Goal: Navigation & Orientation: Find specific page/section

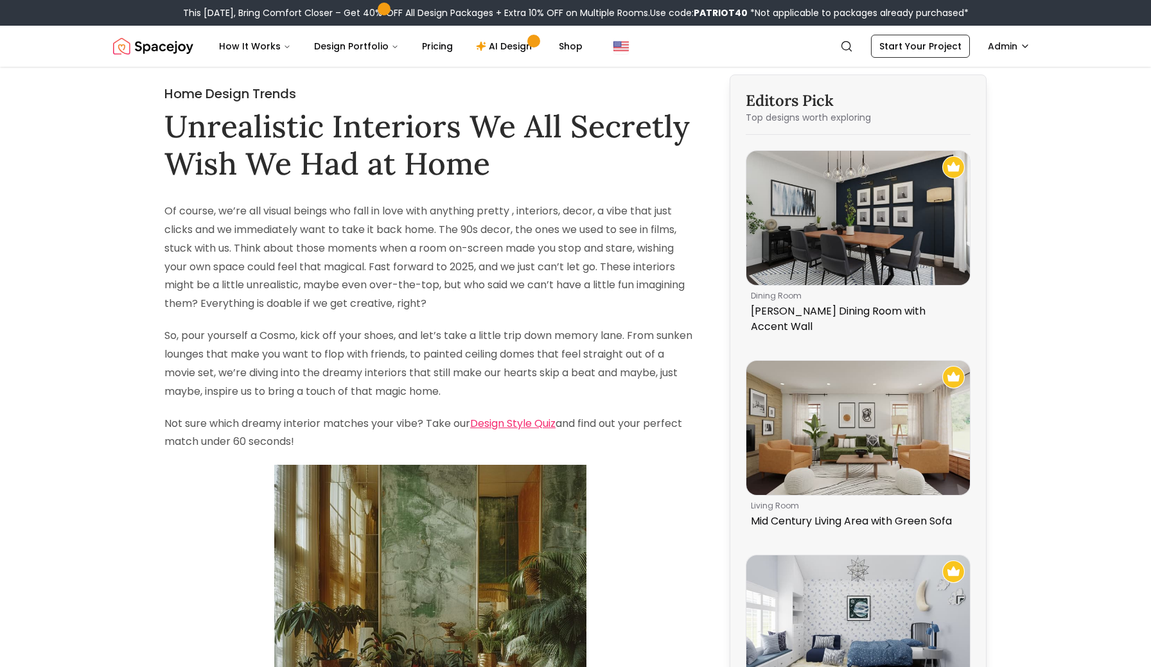
click at [177, 44] on img "Spacejoy" at bounding box center [153, 46] width 80 height 26
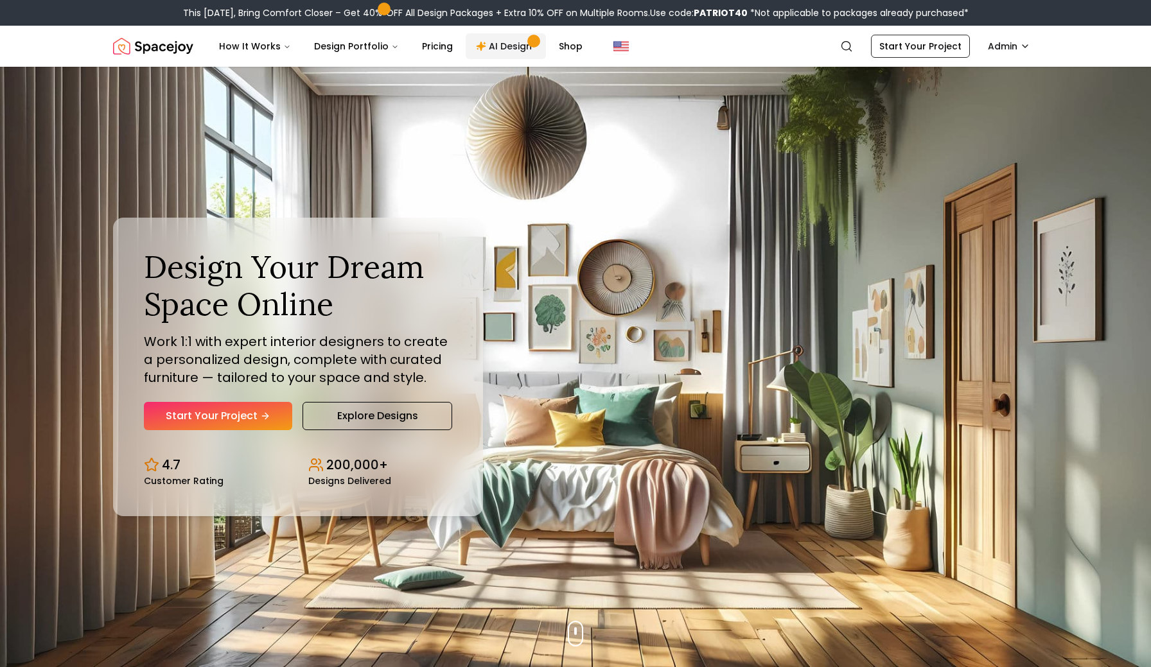
click at [507, 46] on link "AI Design" at bounding box center [506, 46] width 80 height 26
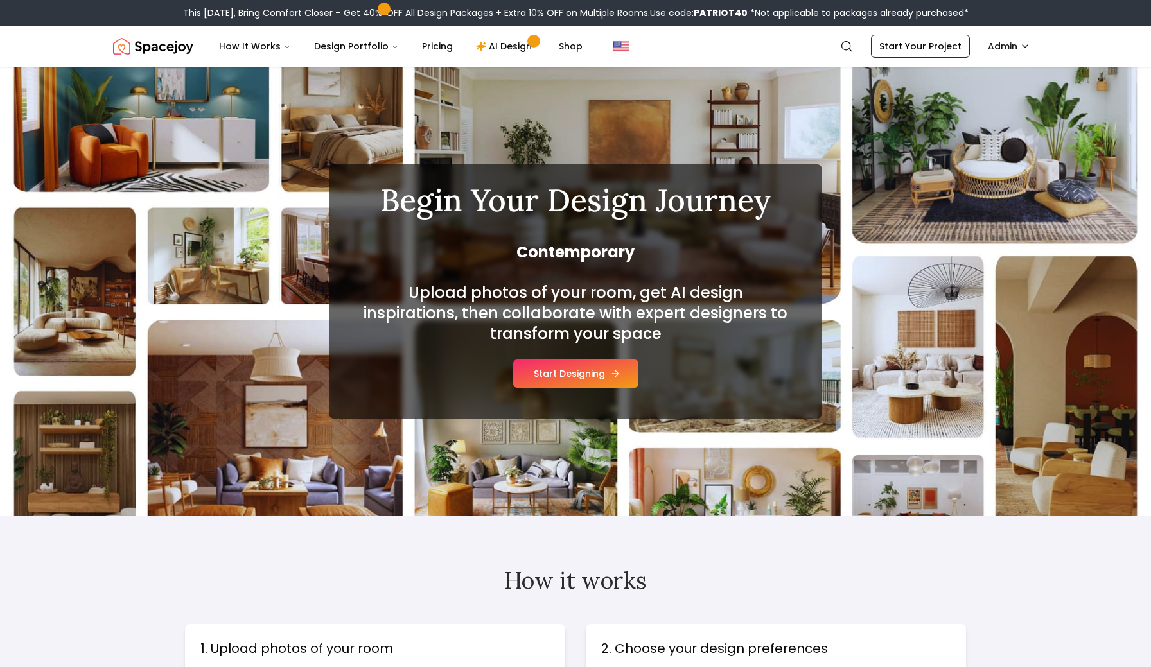
click at [567, 373] on button "Start Designing" at bounding box center [575, 374] width 125 height 28
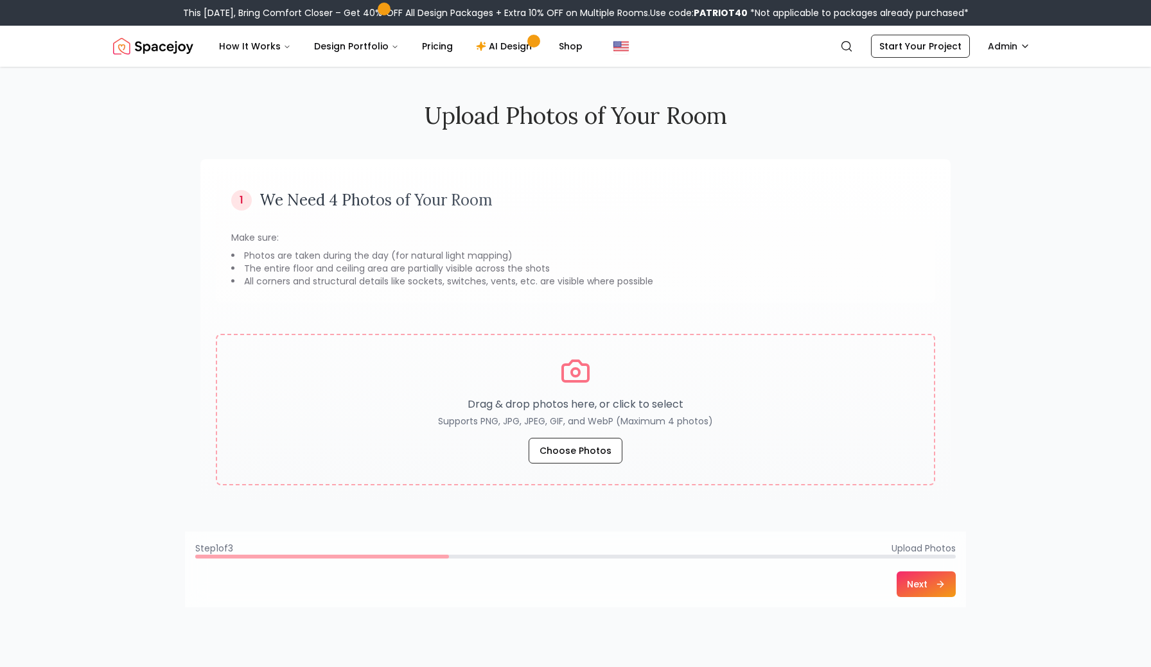
click at [922, 583] on button "Next" at bounding box center [926, 585] width 59 height 26
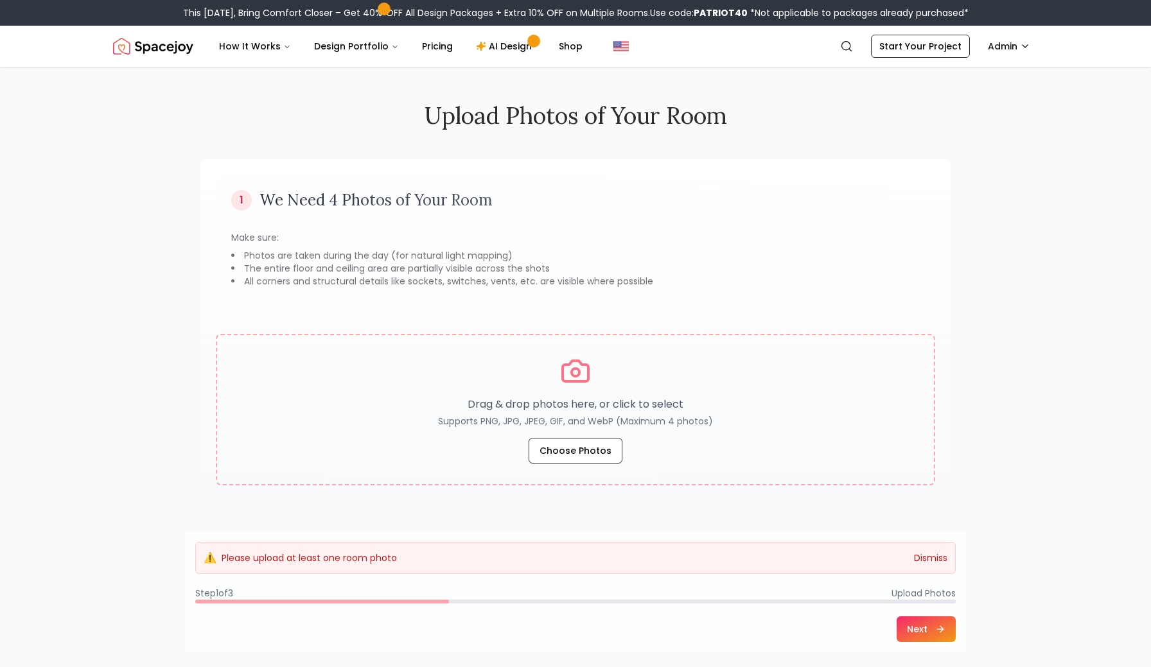
click at [936, 557] on button "Dismiss" at bounding box center [930, 558] width 33 height 13
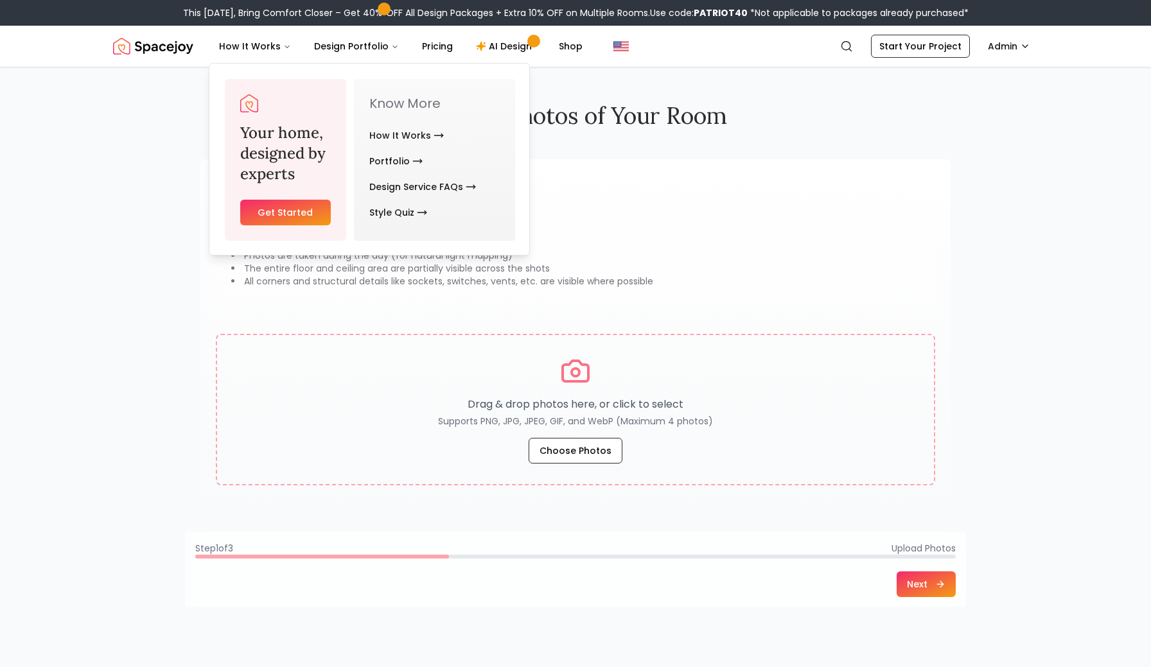
click at [179, 44] on img "Spacejoy" at bounding box center [153, 46] width 80 height 26
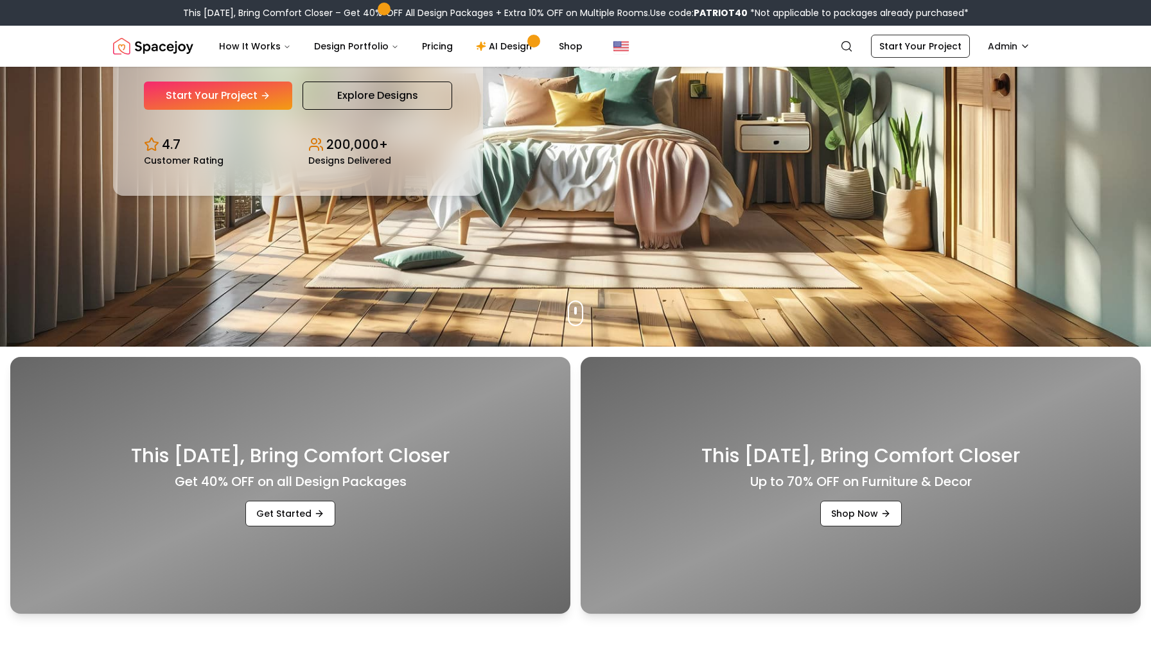
scroll to position [323, 0]
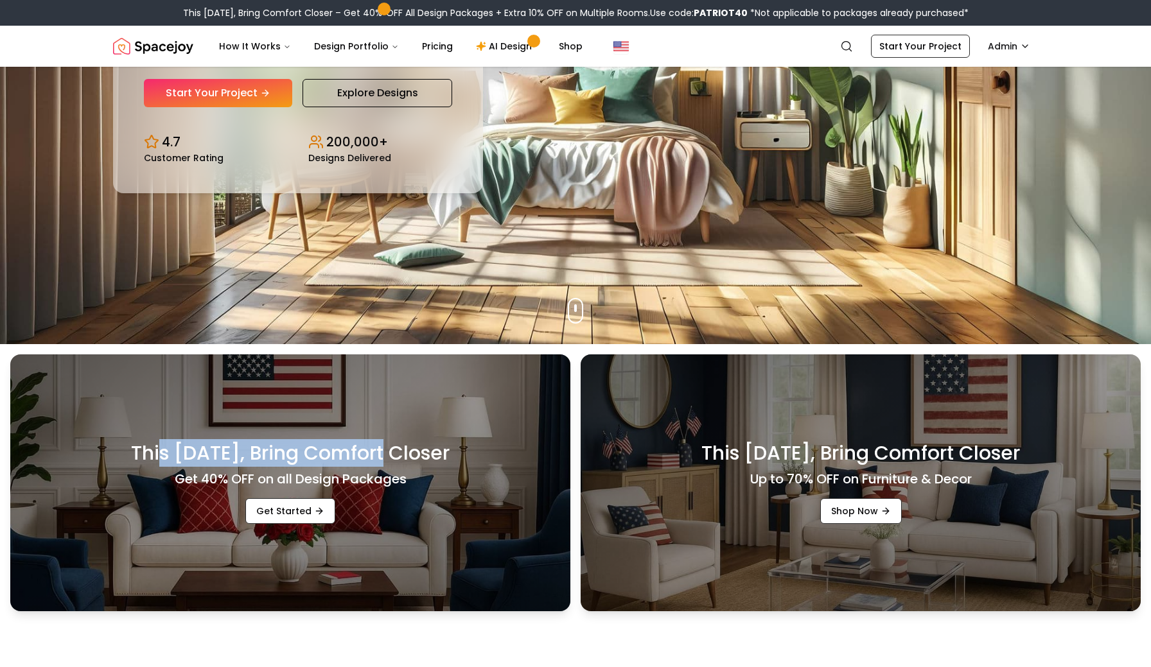
drag, startPoint x: 140, startPoint y: 446, endPoint x: 347, endPoint y: 446, distance: 207.5
click at [347, 446] on h3 "This [DATE], Bring Comfort Closer" at bounding box center [290, 453] width 319 height 23
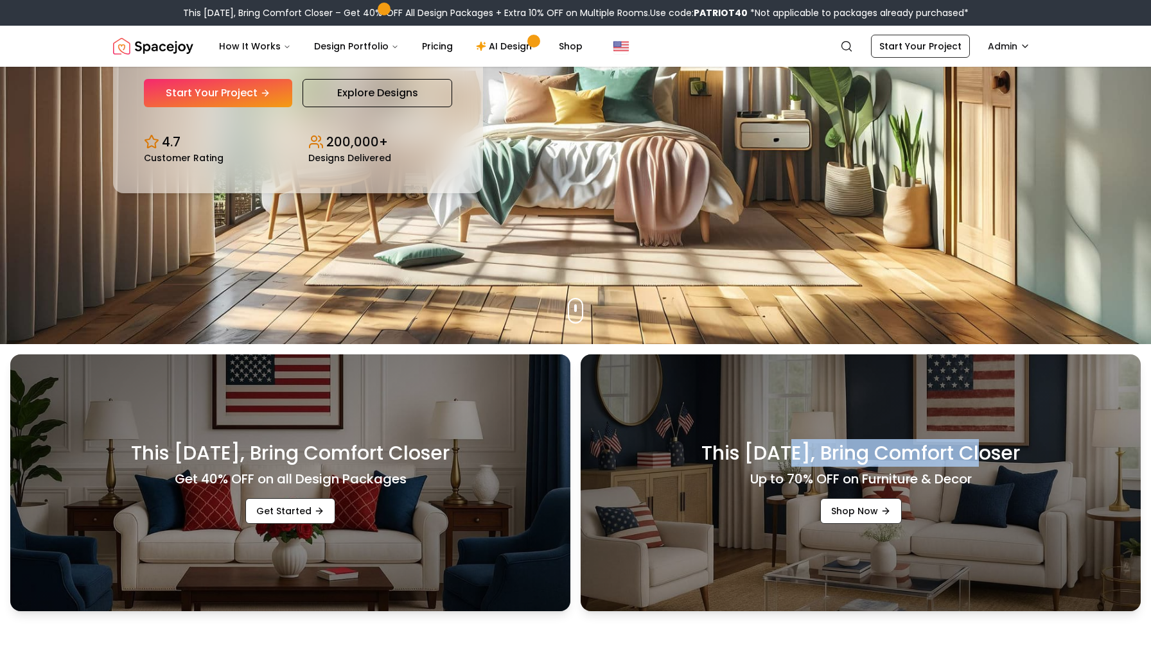
drag, startPoint x: 759, startPoint y: 452, endPoint x: 963, endPoint y: 453, distance: 204.2
click at [963, 453] on h3 "This [DATE], Bring Comfort Closer" at bounding box center [860, 453] width 319 height 23
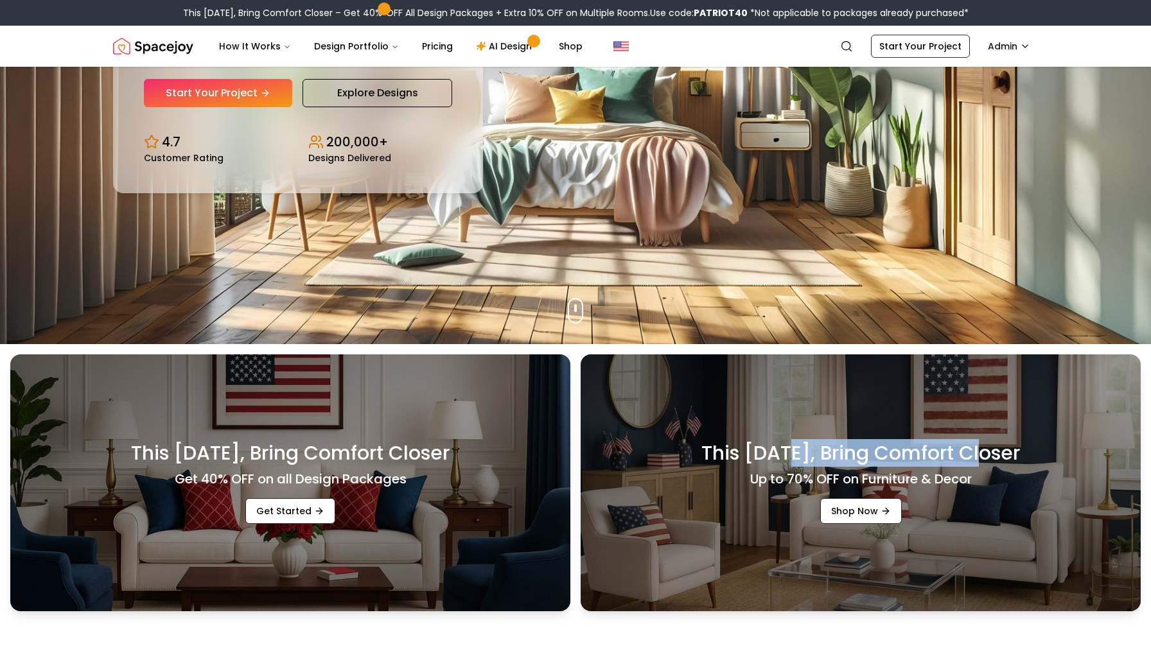
click at [0, 468] on div "This [DATE], Bring Comfort Closer Get 40% OFF on all Design Packages Get Starte…" at bounding box center [575, 477] width 1151 height 267
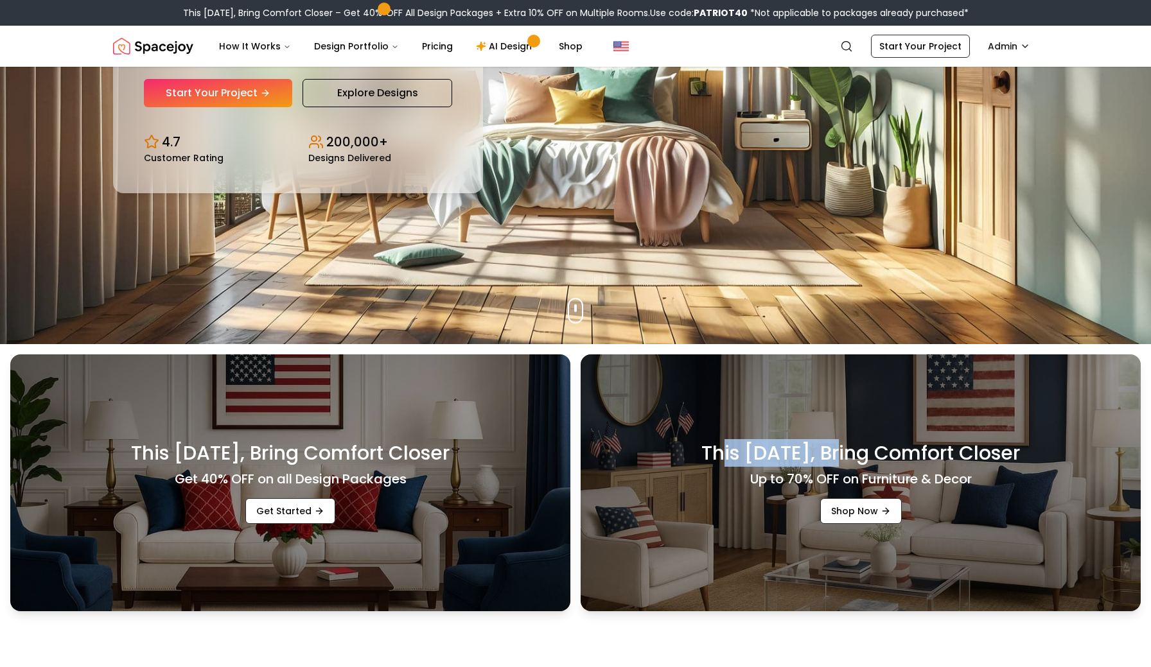
drag, startPoint x: 703, startPoint y: 445, endPoint x: 815, endPoint y: 444, distance: 112.4
click at [815, 444] on h3 "This [DATE], Bring Comfort Closer" at bounding box center [860, 453] width 319 height 23
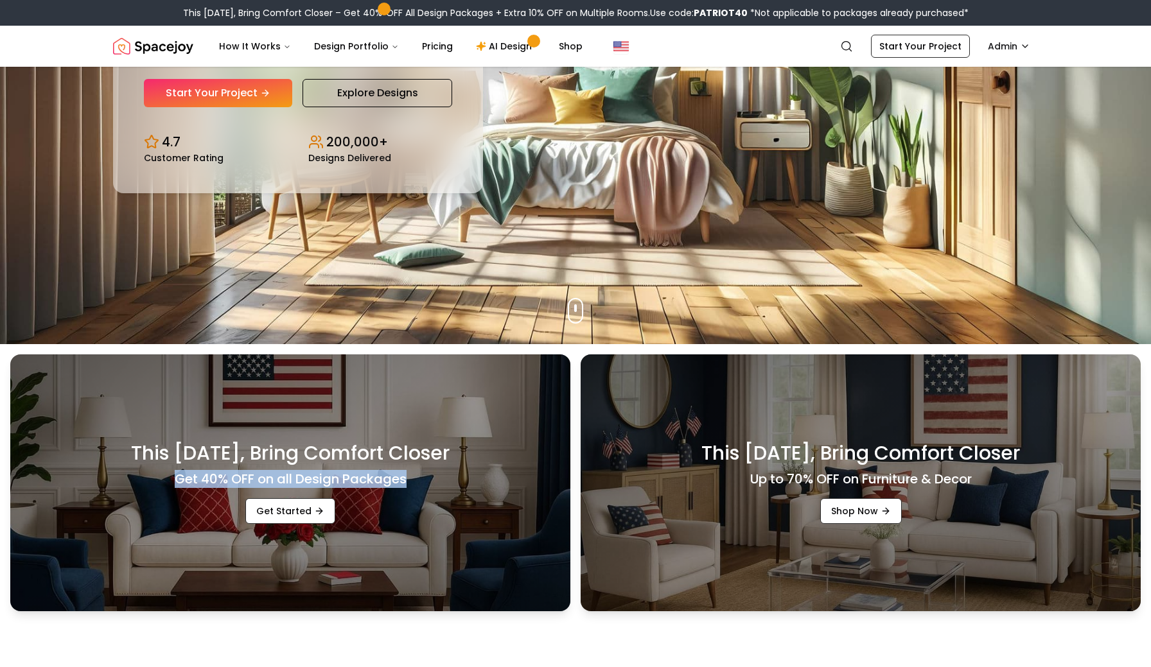
drag, startPoint x: 175, startPoint y: 477, endPoint x: 411, endPoint y: 474, distance: 236.4
click at [411, 474] on div "This [DATE], Bring Comfort Closer Get 40% OFF on all Design Packages Get Started" at bounding box center [290, 483] width 560 height 257
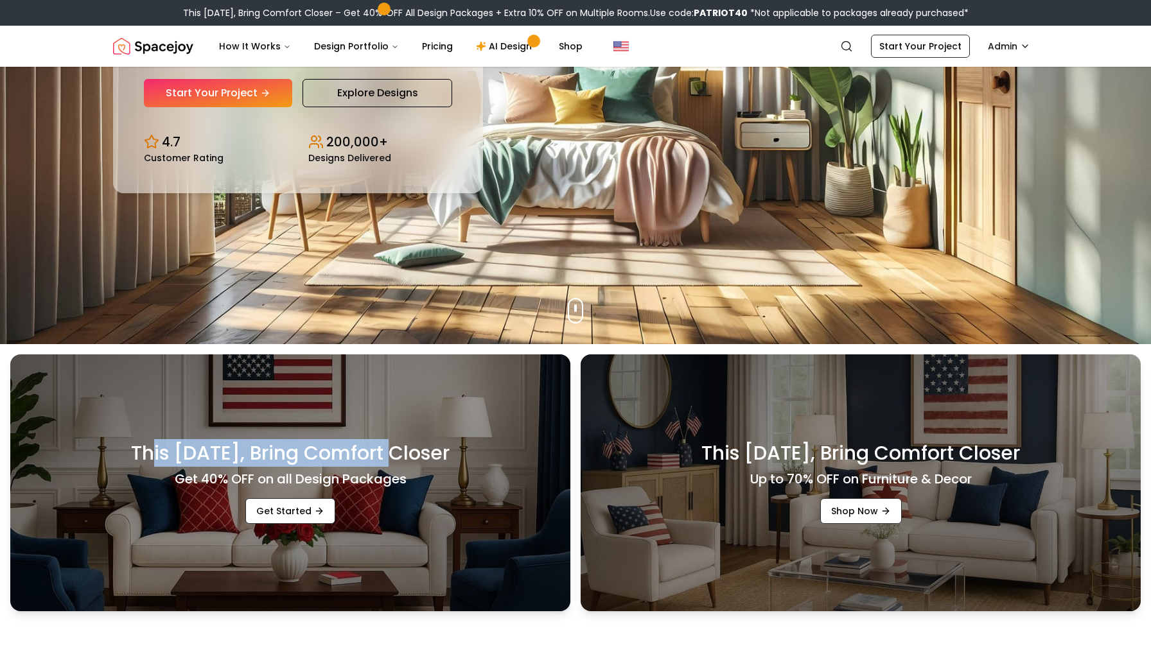
drag, startPoint x: 135, startPoint y: 451, endPoint x: 372, endPoint y: 450, distance: 237.0
click at [372, 450] on h3 "This [DATE], Bring Comfort Closer" at bounding box center [290, 453] width 319 height 23
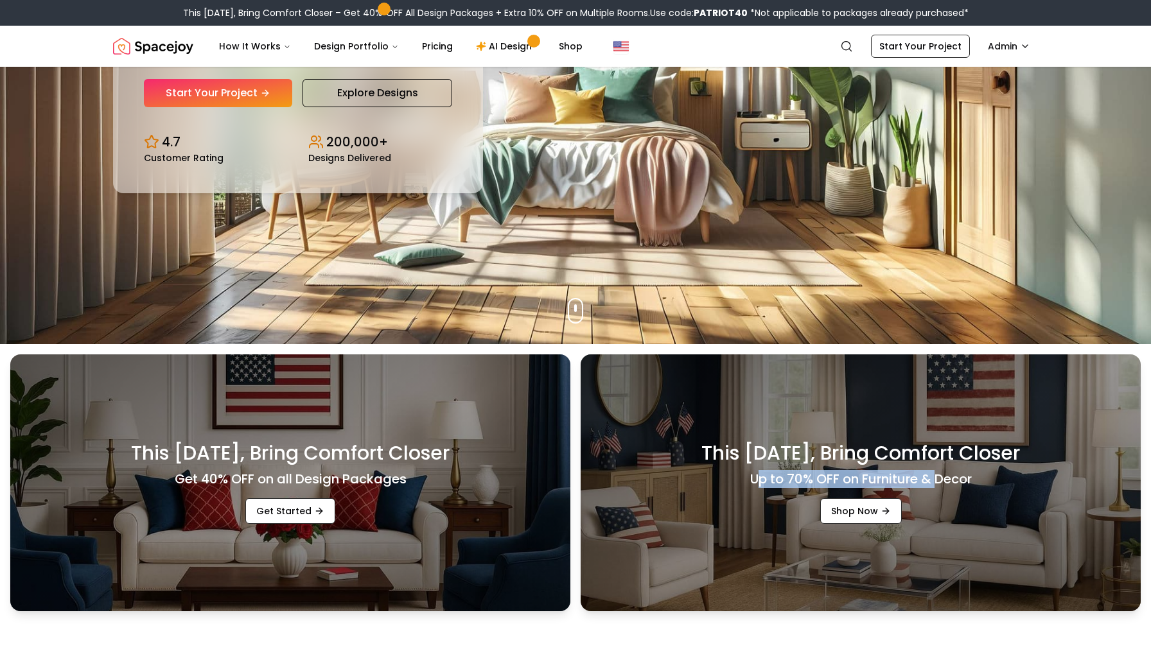
drag, startPoint x: 760, startPoint y: 480, endPoint x: 934, endPoint y: 482, distance: 174.1
click at [934, 482] on h4 "Up to 70% OFF on Furniture & Decor" at bounding box center [861, 479] width 222 height 18
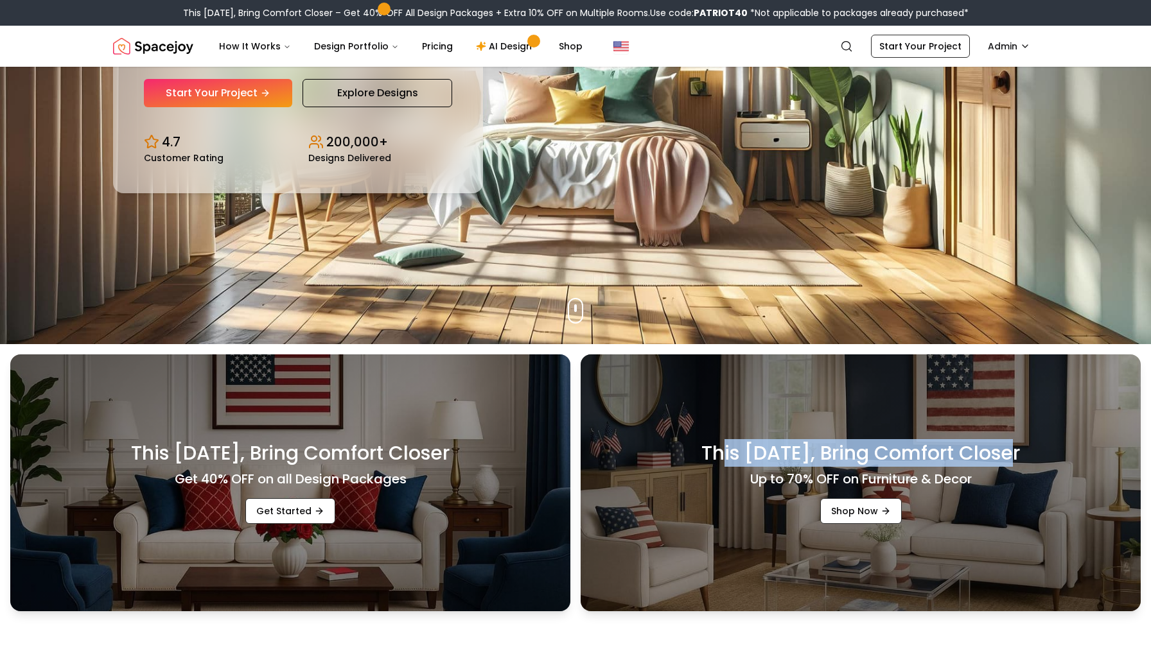
drag, startPoint x: 697, startPoint y: 454, endPoint x: 1000, endPoint y: 454, distance: 303.2
click at [999, 454] on h3 "This [DATE], Bring Comfort Closer" at bounding box center [860, 453] width 319 height 23
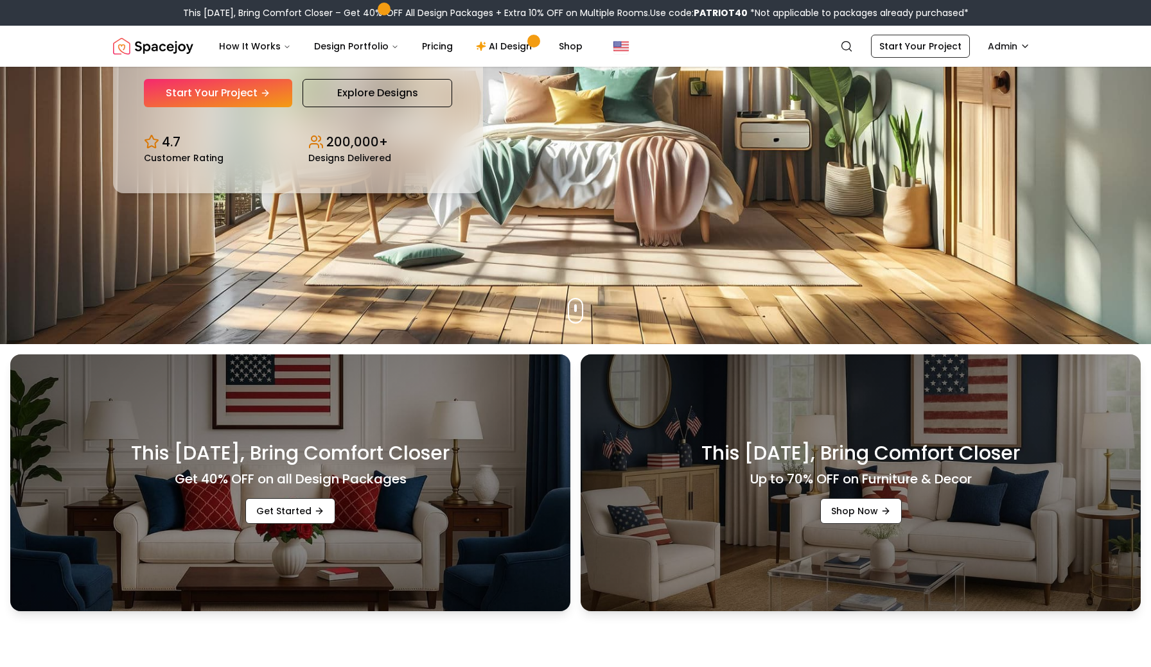
click at [1147, 366] on div "This [DATE], Bring Comfort Closer Get 40% OFF on all Design Packages Get Starte…" at bounding box center [575, 477] width 1151 height 267
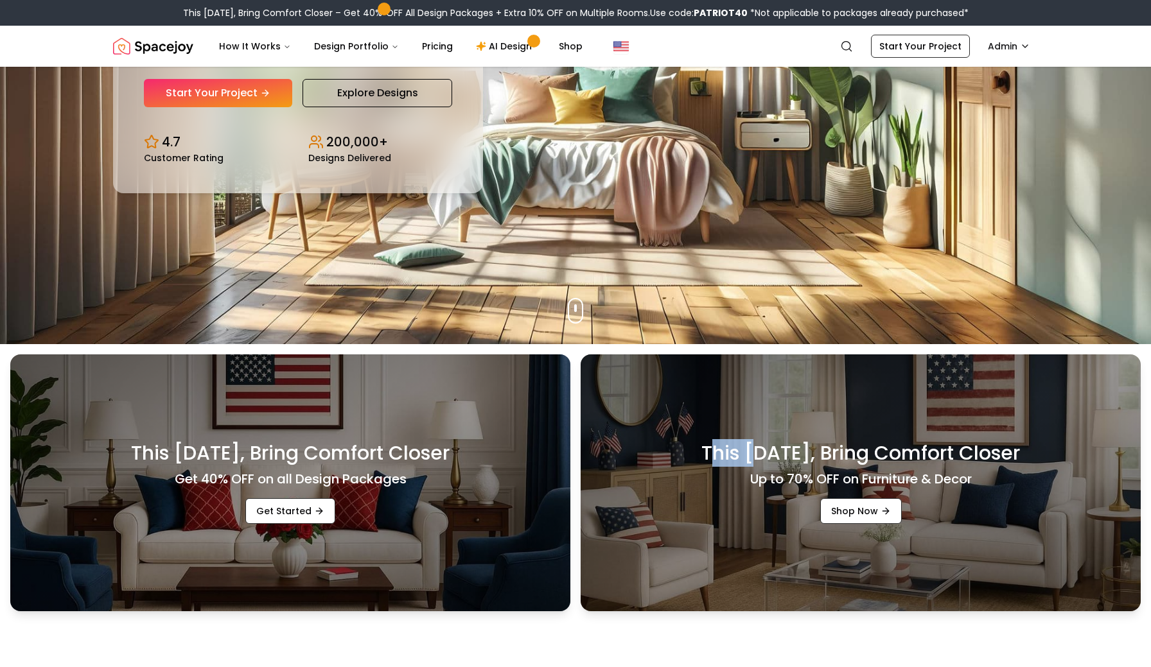
drag, startPoint x: 688, startPoint y: 455, endPoint x: 779, endPoint y: 455, distance: 91.2
click at [779, 455] on h3 "This [DATE], Bring Comfort Closer" at bounding box center [860, 453] width 319 height 23
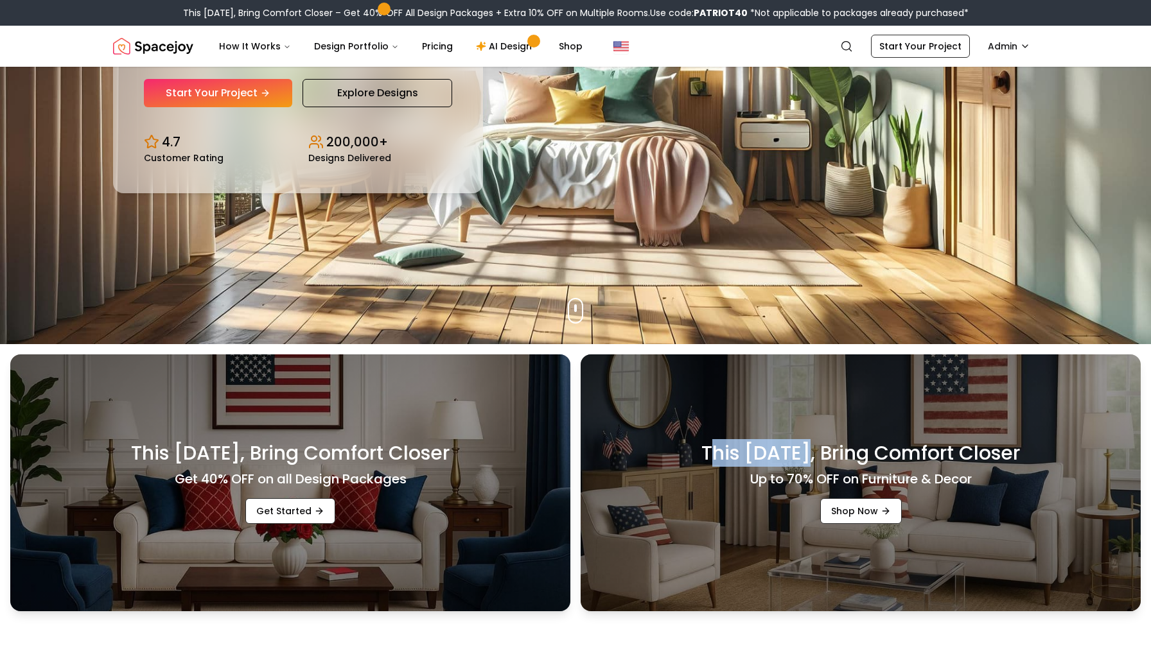
click at [1150, 413] on div "This [DATE], Bring Comfort Closer Get 40% OFF on all Design Packages Get Starte…" at bounding box center [575, 477] width 1151 height 267
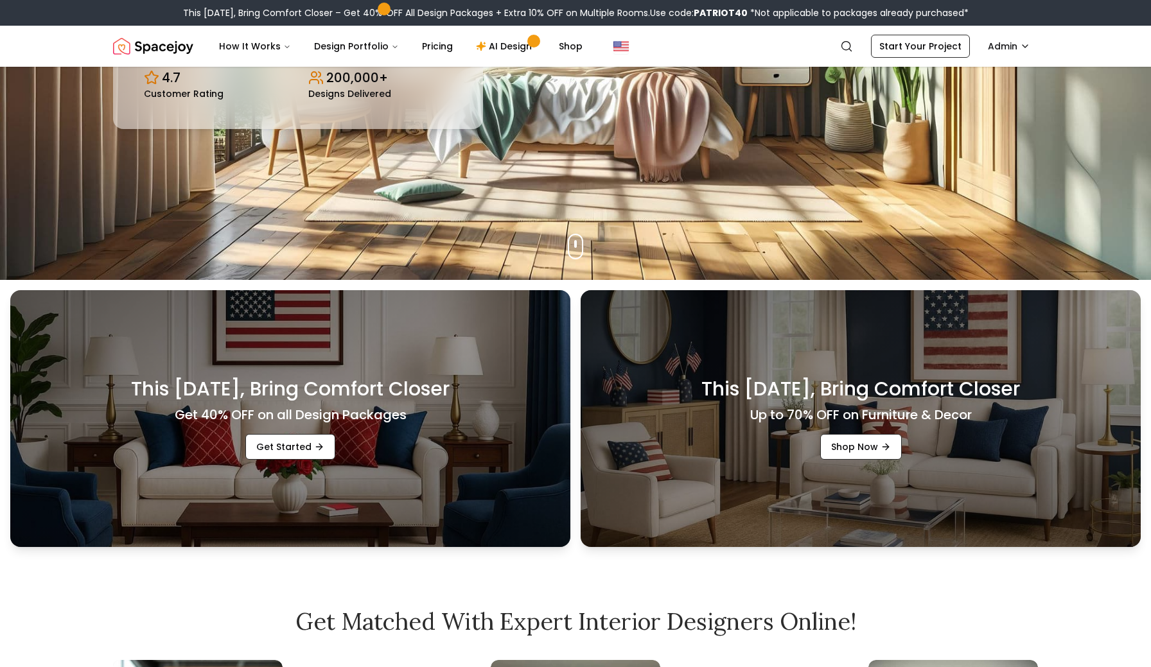
scroll to position [393, 0]
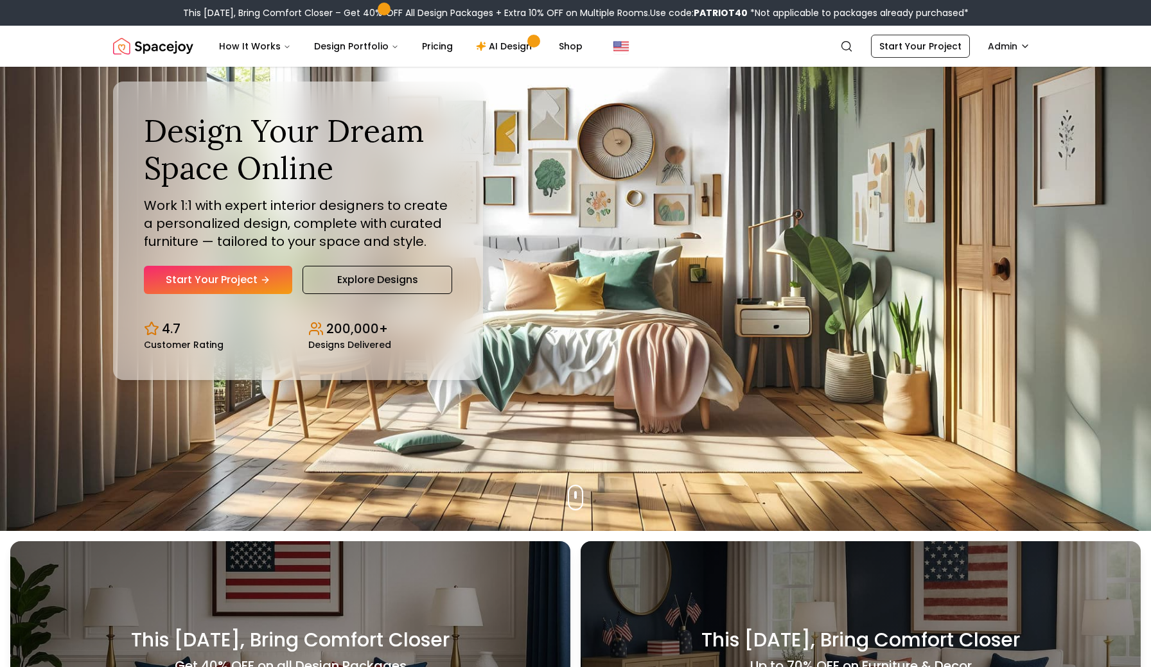
scroll to position [0, 0]
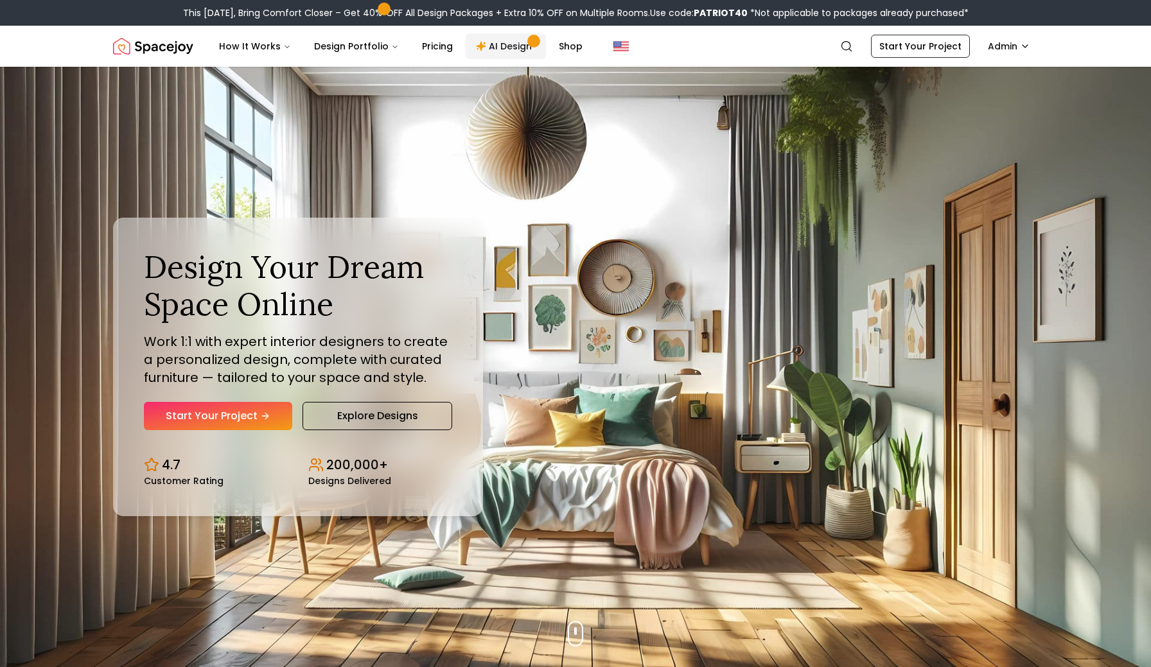
click at [505, 46] on link "AI Design" at bounding box center [506, 46] width 80 height 26
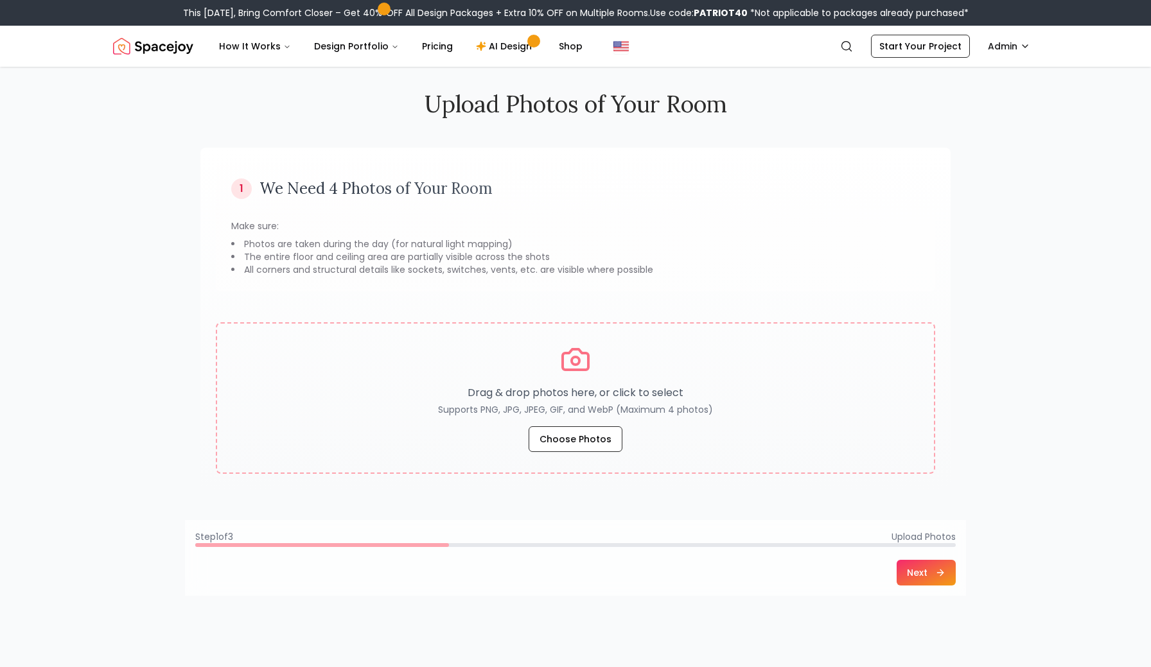
scroll to position [12, 0]
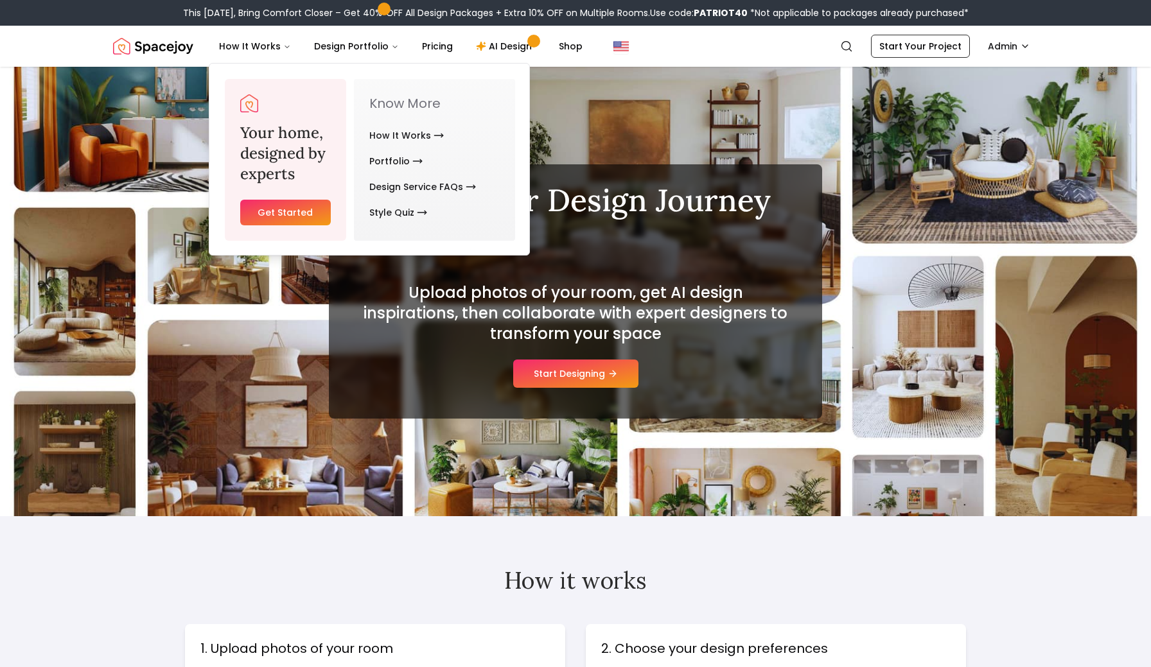
click at [183, 47] on img "Spacejoy" at bounding box center [153, 46] width 80 height 26
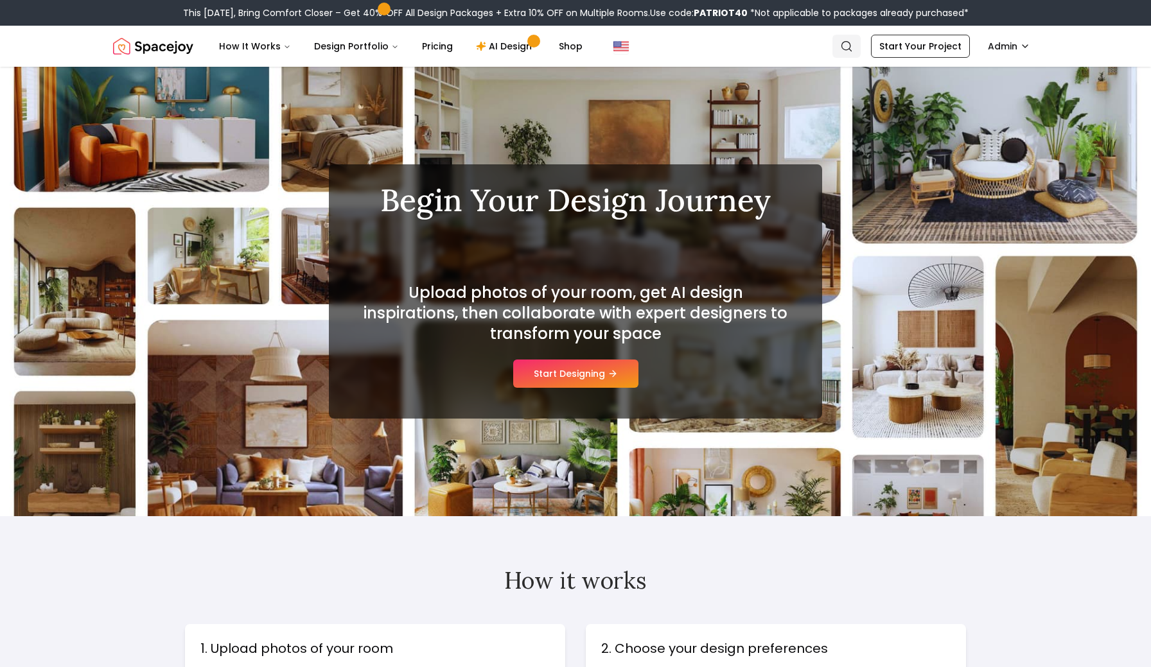
click at [850, 46] on icon "Global" at bounding box center [846, 46] width 13 height 13
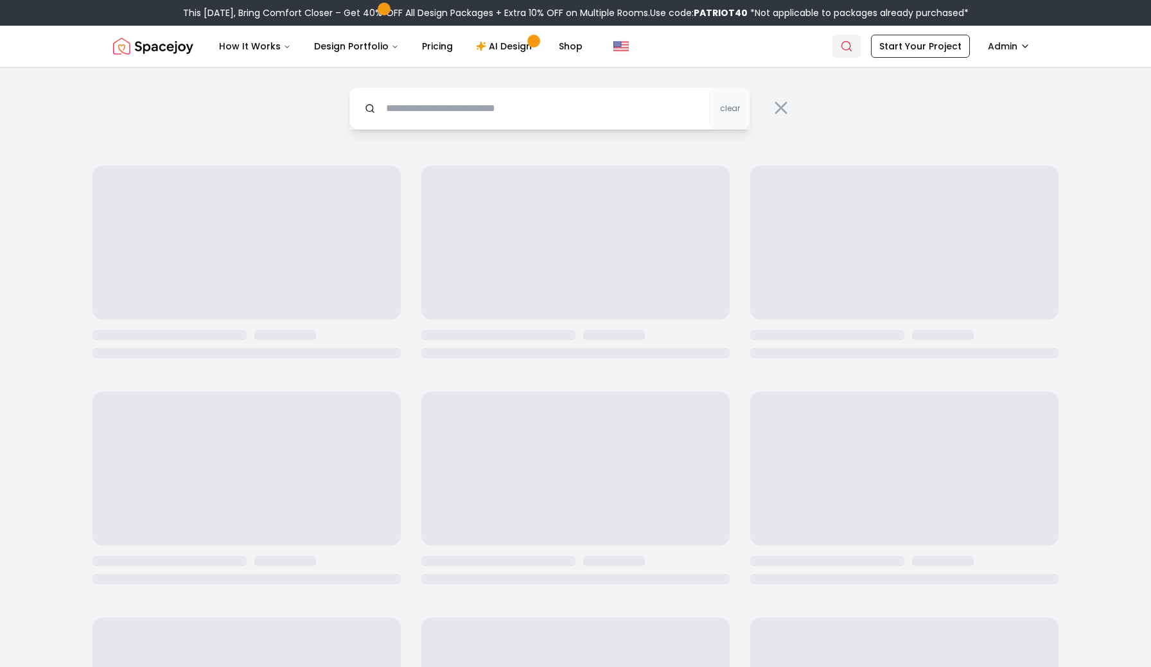
click at [850, 46] on icon "Global" at bounding box center [846, 46] width 13 height 13
drag, startPoint x: 850, startPoint y: 46, endPoint x: 778, endPoint y: 103, distance: 91.9
click at [778, 103] on icon at bounding box center [781, 108] width 10 height 10
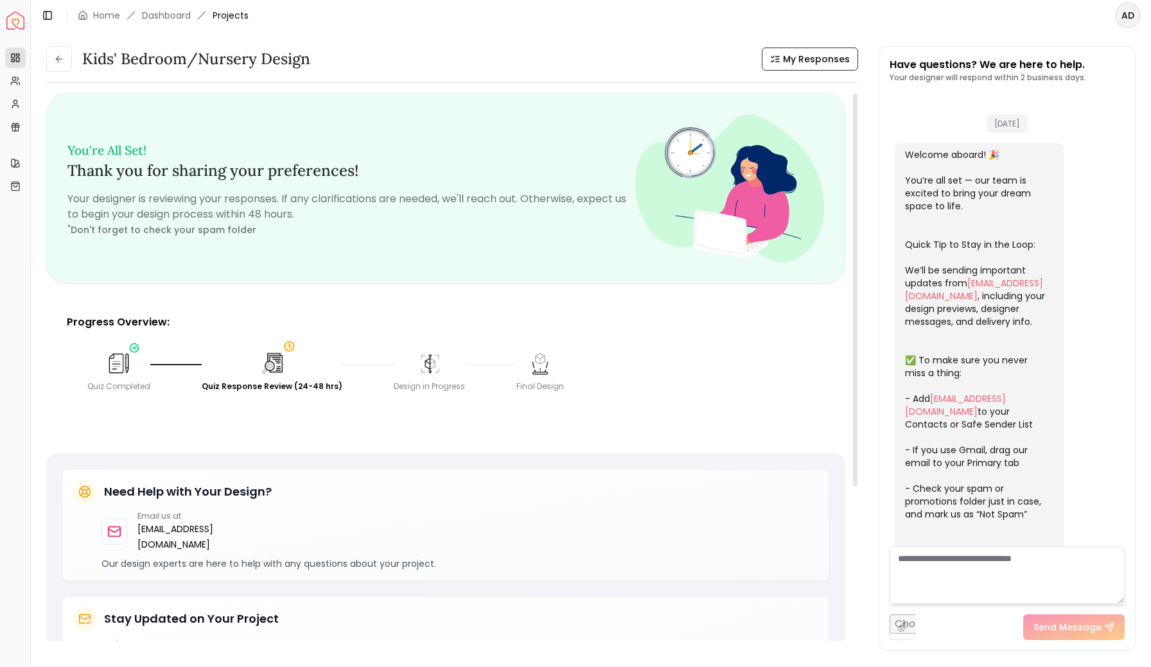
scroll to position [176, 0]
